Goal: Task Accomplishment & Management: Manage account settings

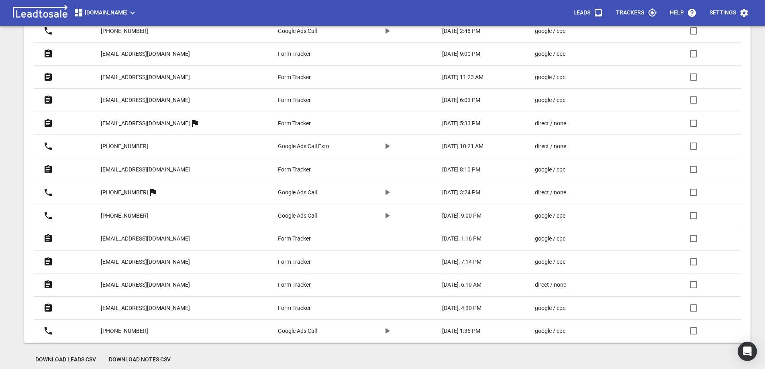
scroll to position [343, 0]
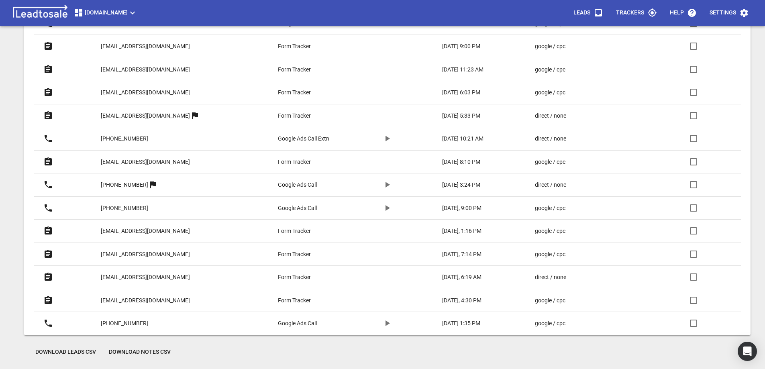
click at [153, 299] on p "[EMAIL_ADDRESS][DOMAIN_NAME]" at bounding box center [145, 300] width 89 height 8
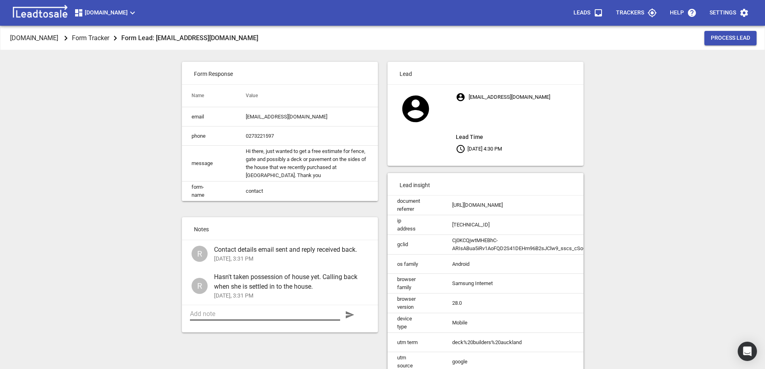
click at [282, 318] on textarea at bounding box center [265, 314] width 150 height 8
click at [233, 318] on textarea "Site visit done. PVC fencing to front & rear. Extend deck around side of house" at bounding box center [265, 317] width 150 height 15
click at [319, 319] on textarea "Site visit done. 1. PVC fencing to front & rear. Extend deck around side of hou…" at bounding box center [265, 317] width 150 height 15
click at [294, 325] on textarea "Site visit done. 1. PVC fencing to front & rear. 2. Extend deck around side of …" at bounding box center [265, 317] width 150 height 15
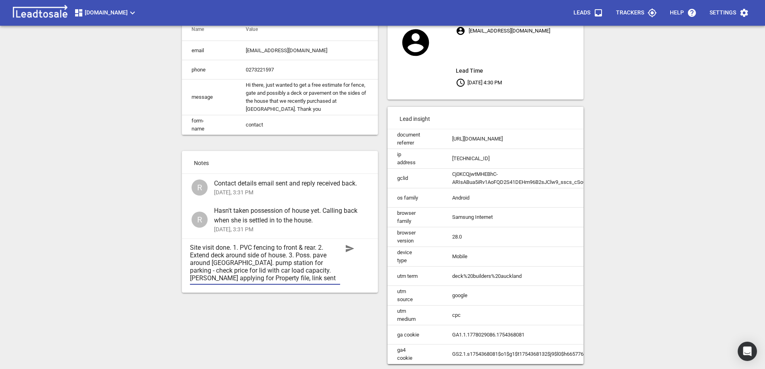
scroll to position [72, 0]
click at [220, 247] on textarea "Site visit done. 1. PVC fencing to front & rear. 2. Extend deck around side of …" at bounding box center [265, 263] width 150 height 38
click at [227, 248] on textarea "Site visit done. 1. PVC fencing to front & rear. 2. Extend deck around side of …" at bounding box center [265, 263] width 150 height 38
click at [250, 247] on textarea "Site visit done today. 1. PVC fencing to front & rear. 2. Extend deck around si…" at bounding box center [265, 263] width 150 height 38
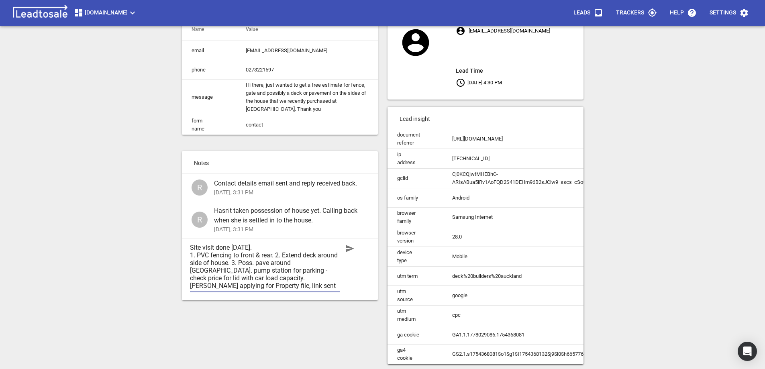
click at [276, 255] on textarea "Site visit done today. 1. PVC fencing to front & rear. 2. Extend deck around si…" at bounding box center [265, 267] width 150 height 46
click at [297, 263] on textarea "Site visit done today. 1. PVC fencing to front & rear. 2. Extend deck around si…" at bounding box center [265, 267] width 150 height 46
type textarea "Site visit done today. 1. PVC fencing to front & rear. 2. Extend deck around si…"
click at [351, 249] on icon "button" at bounding box center [350, 248] width 8 height 7
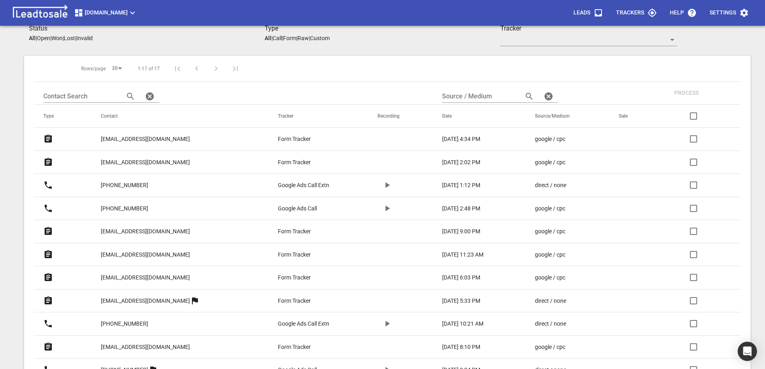
scroll to position [161, 0]
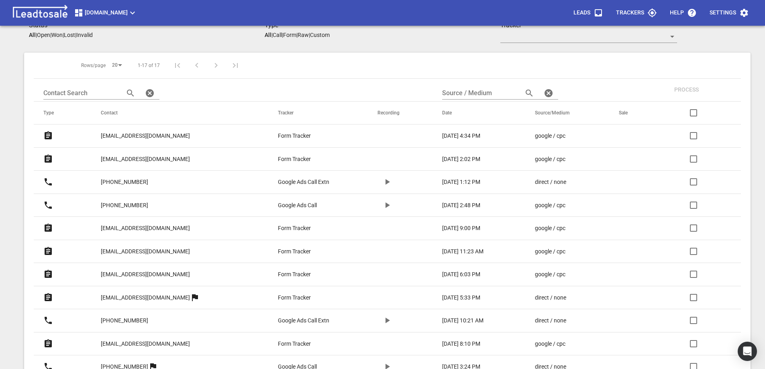
click at [125, 251] on p "treadys@xtra.co.nz" at bounding box center [145, 251] width 89 height 8
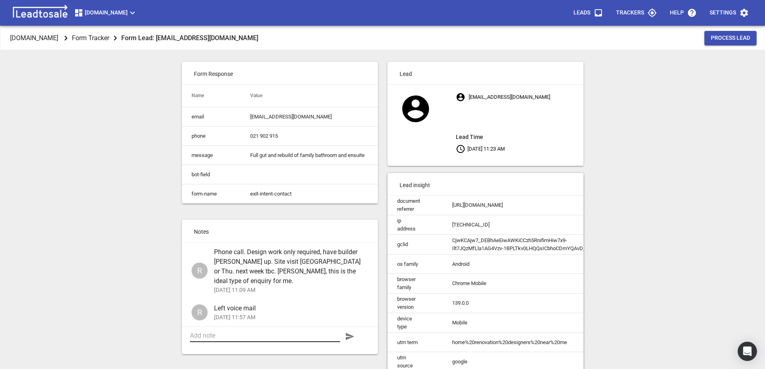
click at [212, 333] on textarea at bounding box center [265, 336] width 150 height 8
type textarea "Site Visit done 19-8-25. Very positive."
click at [348, 334] on icon "button" at bounding box center [350, 336] width 8 height 7
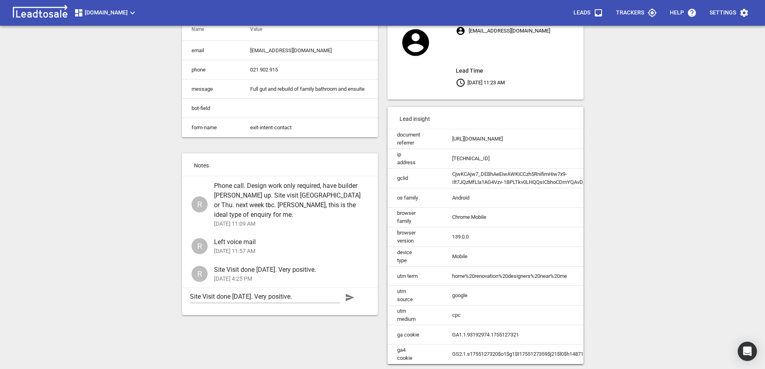
scroll to position [72, 0]
click at [283, 293] on textarea "Site Visit done 19-8-25. Very positive." at bounding box center [265, 297] width 150 height 8
type textarea "Quote sent"
click at [348, 293] on icon "button" at bounding box center [350, 298] width 10 height 10
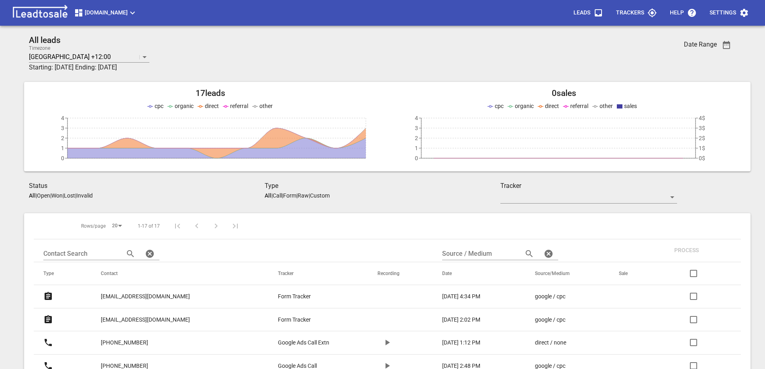
scroll to position [161, 0]
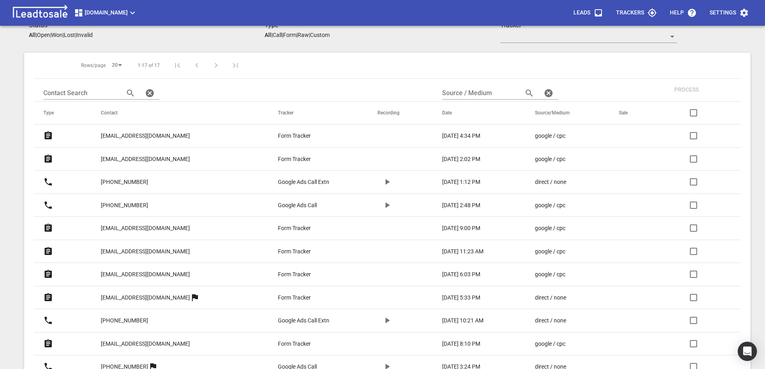
click at [139, 343] on p "[EMAIL_ADDRESS][DOMAIN_NAME]" at bounding box center [145, 344] width 89 height 8
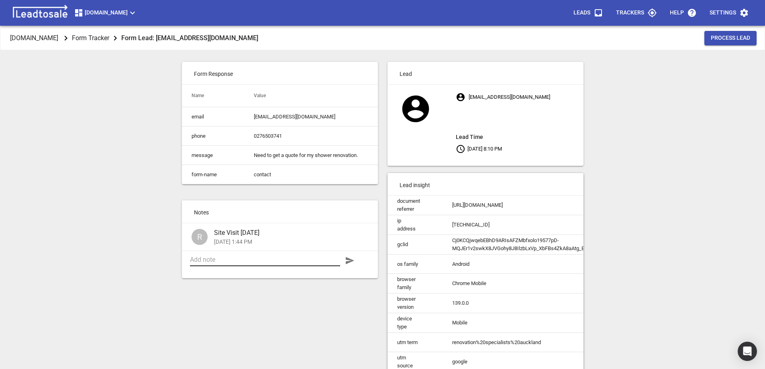
click at [210, 264] on textarea at bounding box center [265, 260] width 150 height 8
click at [259, 266] on textarea "Quote/estimate required." at bounding box center [265, 263] width 150 height 15
click at [305, 264] on textarea "Quote/estimate required for option 2." at bounding box center [265, 263] width 150 height 15
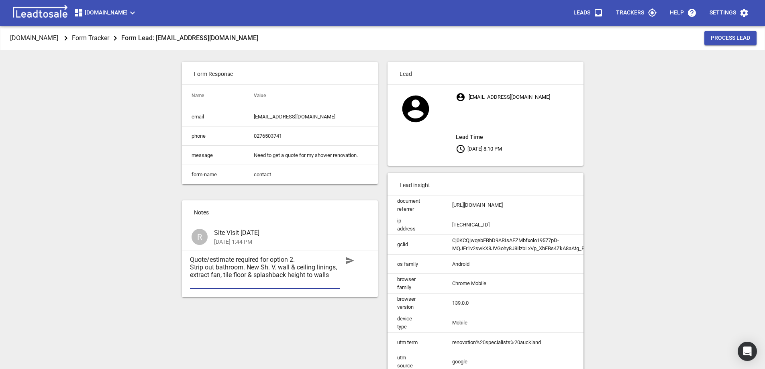
click at [271, 274] on textarea "Quote/estimate required for option 2. Strip out bathroom. New Sh. V. wall & cei…" at bounding box center [265, 271] width 150 height 31
click at [287, 272] on textarea "Quote/estimate required for option 2. Strip out bathroom. New Sh. & V. wall & c…" at bounding box center [265, 275] width 150 height 38
click at [194, 290] on textarea "Quote/estimate required for option 2. Strip out bathroom. New Sh. & V. New wall…" at bounding box center [265, 275] width 150 height 38
click at [275, 281] on textarea "Quote/estimate required for option 2. Strip out bathroom. New Sh. & V. New wall…" at bounding box center [265, 275] width 150 height 38
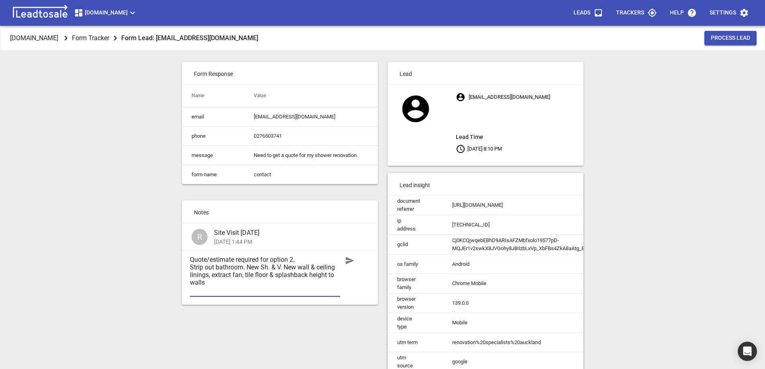
click at [193, 290] on textarea "Quote/estimate required for option 2. Strip out bathroom. New Sh. & V. New wall…" at bounding box center [265, 275] width 150 height 38
click at [276, 282] on textarea "Quote/estimate required for option 2. Strip out bathroom. New Sh. & V. New wall…" at bounding box center [265, 271] width 150 height 31
paste textarea "walls"
click at [239, 290] on textarea "Quote/estimate required for option 2. Strip out bathroom. New Sh. & V. New wall…" at bounding box center [265, 275] width 150 height 38
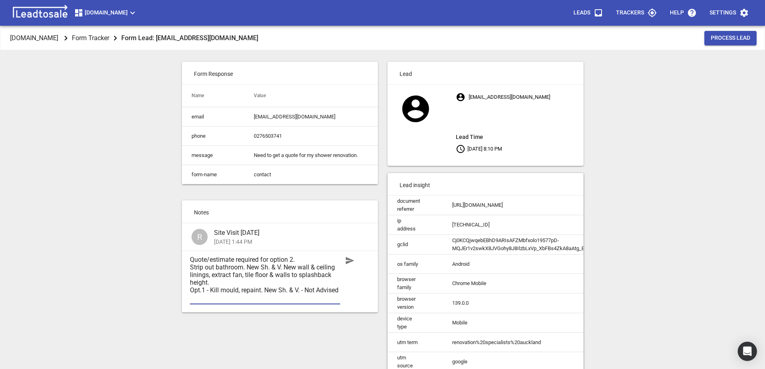
click at [312, 296] on textarea "Quote/estimate required for option 2. Strip out bathroom. New Sh. & V. New wall…" at bounding box center [265, 279] width 150 height 46
click at [338, 296] on textarea "Quote/estimate required for option 2. Strip out bathroom. New Sh. & V. New wall…" at bounding box center [265, 279] width 150 height 46
paste textarea "Not"
click at [249, 290] on textarea "Quote/estimate required for option 2. Strip out bathroom. New Sh. & V. New wall…" at bounding box center [265, 286] width 150 height 61
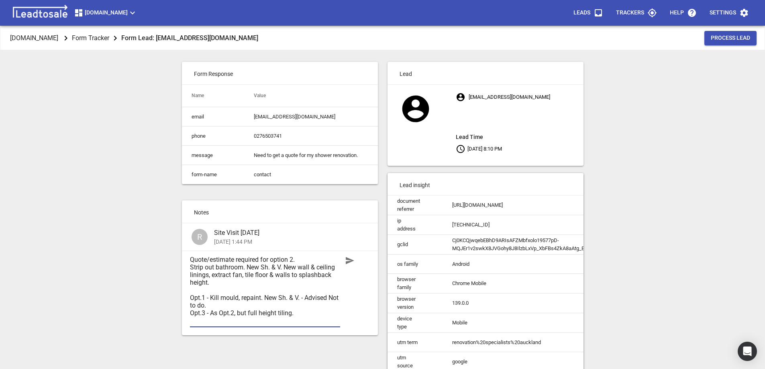
type textarea "Quote/estimate required for option 2. Strip out bathroom. New Sh. & V. New wall…"
click at [348, 264] on icon "button" at bounding box center [350, 260] width 8 height 7
